Goal: Task Accomplishment & Management: Manage account settings

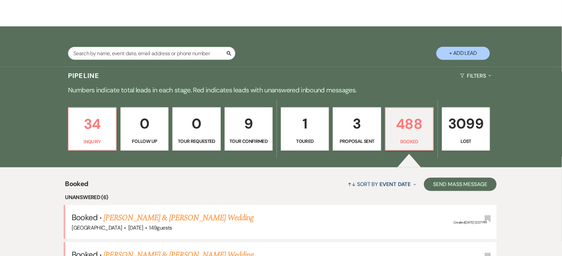
scroll to position [84, 0]
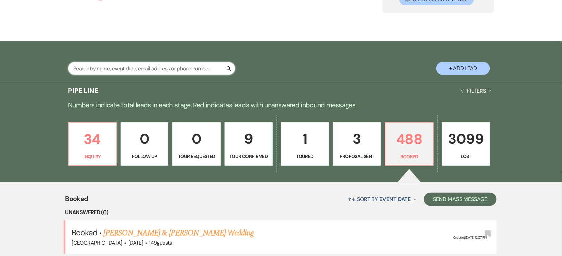
click at [118, 64] on input "text" at bounding box center [151, 68] width 167 height 13
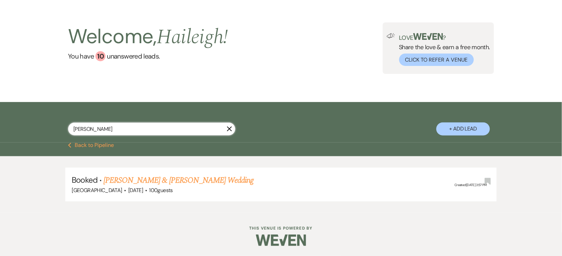
scroll to position [22, 0]
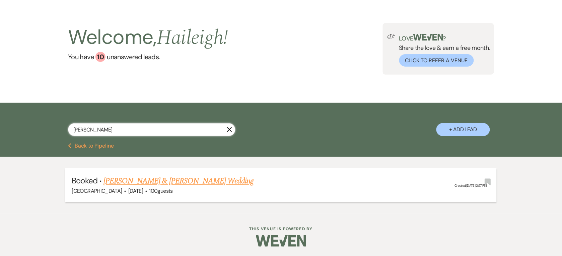
type input "[PERSON_NAME]"
click at [140, 181] on link "[PERSON_NAME] & [PERSON_NAME] Wedding" at bounding box center [179, 181] width 150 height 12
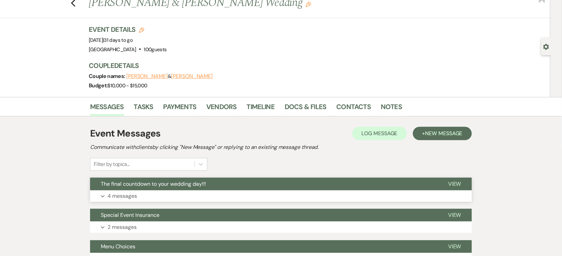
scroll to position [190, 0]
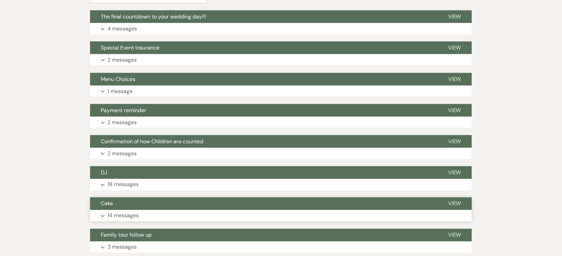
click at [139, 204] on button "Cake" at bounding box center [263, 204] width 347 height 13
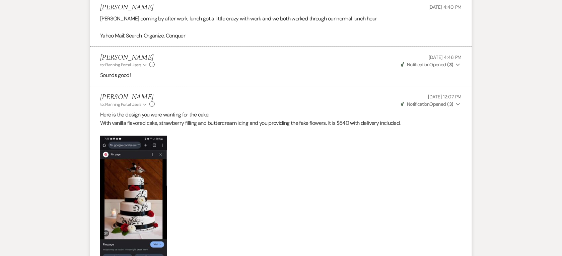
scroll to position [902, 0]
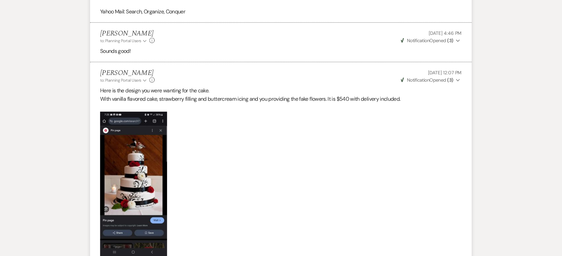
click at [139, 204] on img at bounding box center [133, 184] width 67 height 145
drag, startPoint x: 137, startPoint y: 196, endPoint x: 207, endPoint y: 230, distance: 77.3
click at [208, 233] on p at bounding box center [281, 184] width 362 height 145
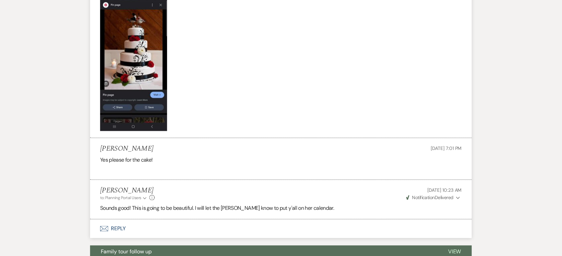
scroll to position [944, 0]
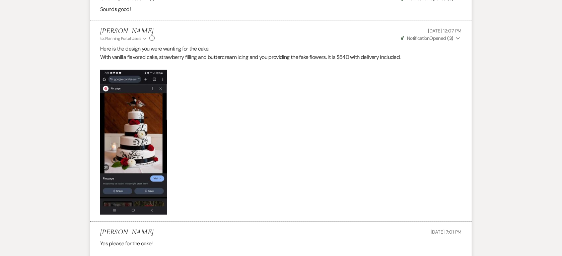
drag, startPoint x: 136, startPoint y: 168, endPoint x: 118, endPoint y: 178, distance: 20.8
click at [118, 178] on img at bounding box center [133, 142] width 67 height 145
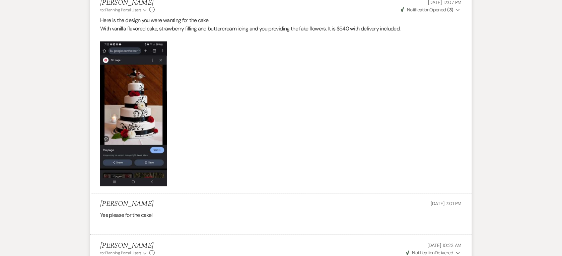
scroll to position [986, 0]
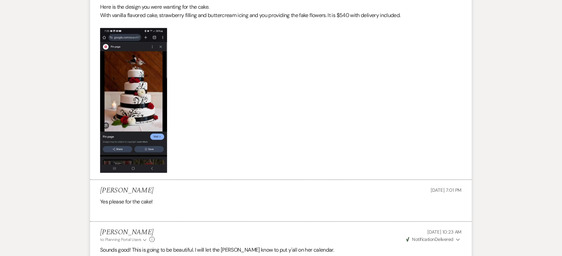
drag, startPoint x: 133, startPoint y: 86, endPoint x: 132, endPoint y: 71, distance: 15.1
click at [132, 71] on img at bounding box center [133, 100] width 67 height 145
drag, startPoint x: 158, startPoint y: 112, endPoint x: 390, endPoint y: 44, distance: 241.5
click at [390, 44] on p at bounding box center [281, 100] width 362 height 145
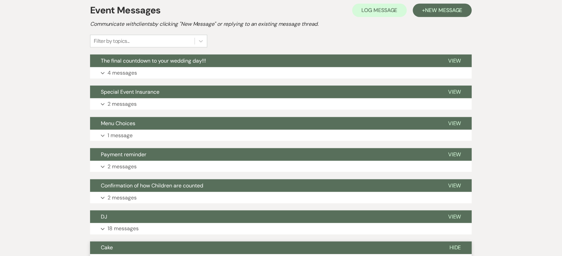
scroll to position [115, 0]
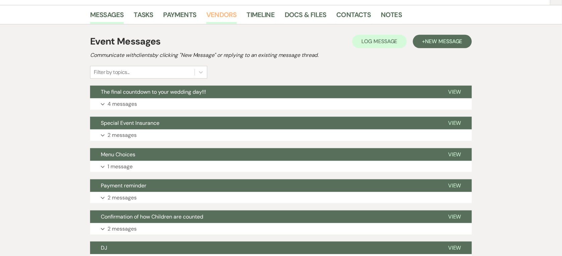
click at [218, 22] on link "Vendors" at bounding box center [221, 16] width 30 height 15
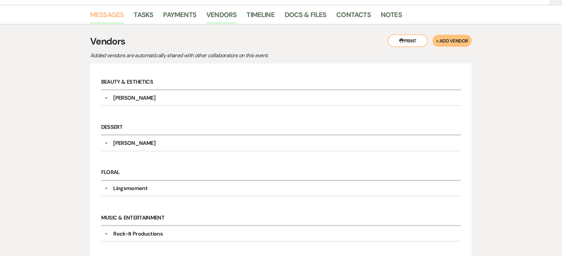
click at [102, 16] on link "Messages" at bounding box center [107, 16] width 34 height 15
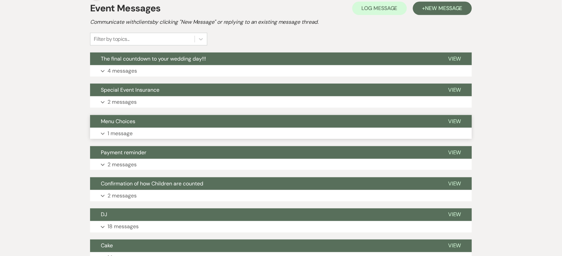
scroll to position [240, 0]
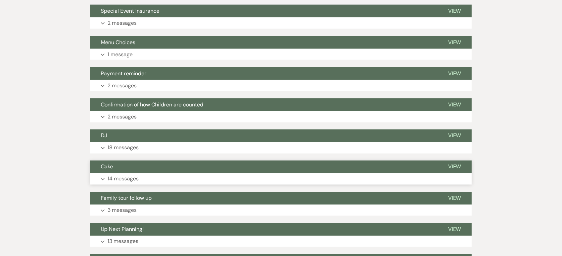
click at [153, 168] on button "Cake" at bounding box center [263, 167] width 347 height 13
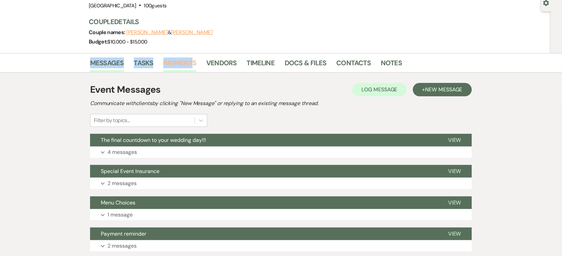
scroll to position [84, 0]
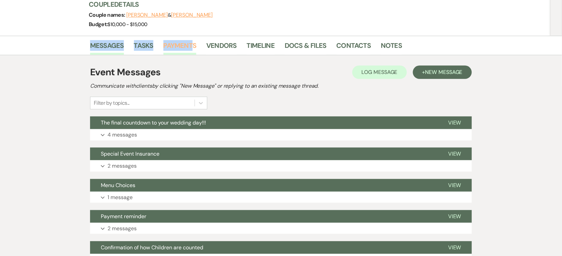
drag, startPoint x: 178, startPoint y: 89, endPoint x: 191, endPoint y: 46, distance: 45.3
drag, startPoint x: 191, startPoint y: 46, endPoint x: 333, endPoint y: 112, distance: 156.6
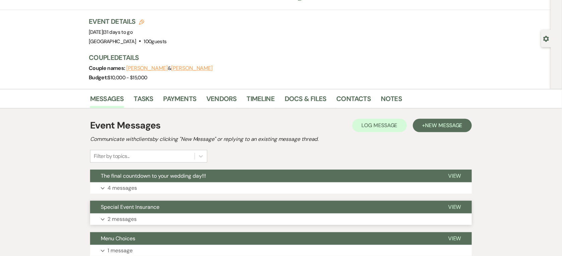
scroll to position [0, 0]
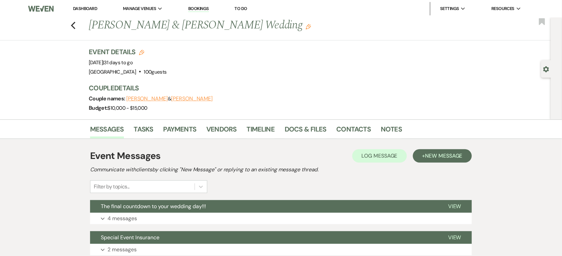
click at [94, 8] on link "Dashboard" at bounding box center [85, 9] width 24 height 6
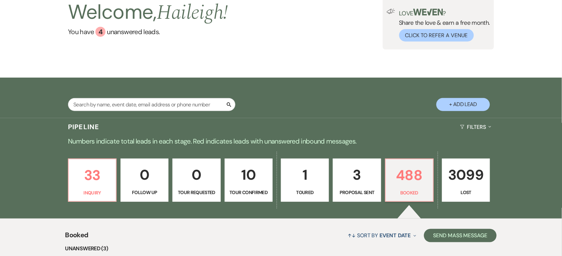
scroll to position [42, 0]
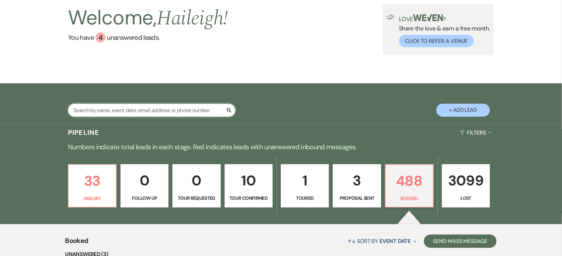
click at [113, 111] on input "text" at bounding box center [151, 110] width 167 height 13
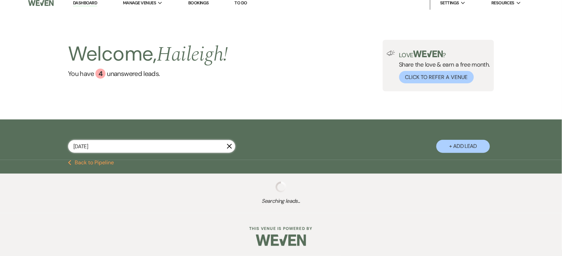
scroll to position [4, 0]
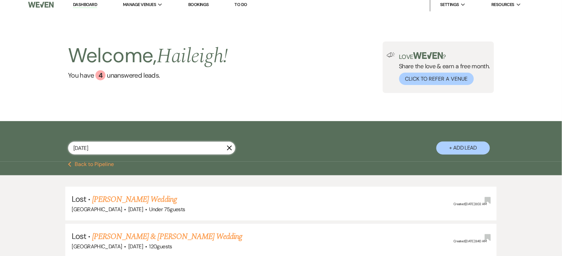
scroll to position [42, 0]
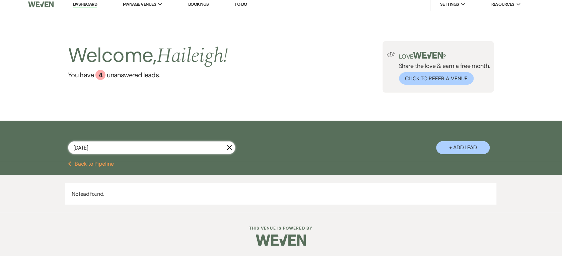
scroll to position [4, 0]
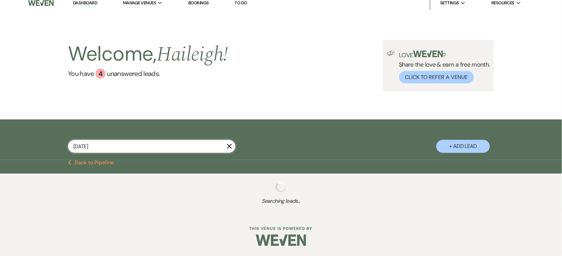
scroll to position [22, 0]
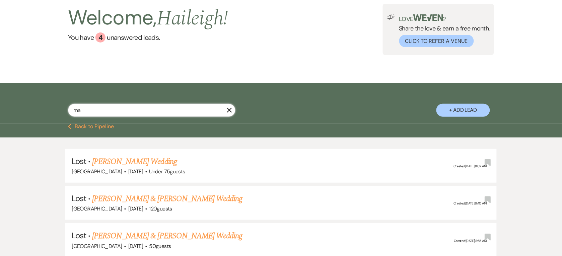
type input "m"
